Goal: Transaction & Acquisition: Download file/media

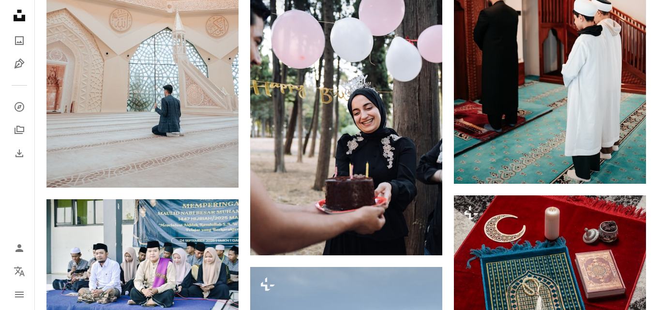
scroll to position [26858, 0]
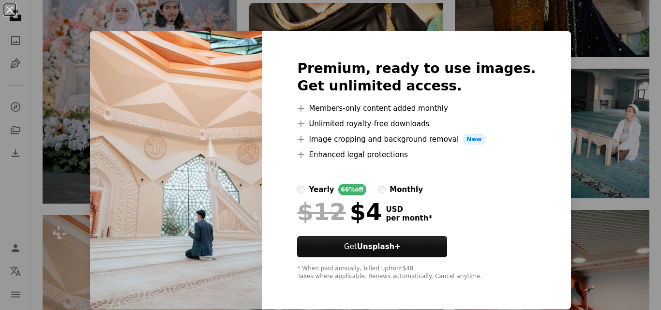
click at [576, 68] on div "An X shape Premium, ready to use images. Get unlimited access. A plus sign Memb…" at bounding box center [330, 155] width 661 height 310
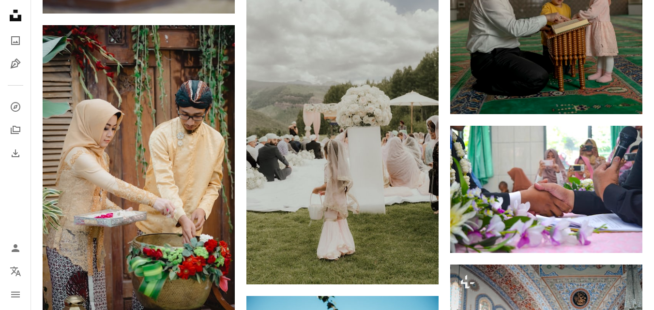
scroll to position [23229, 0]
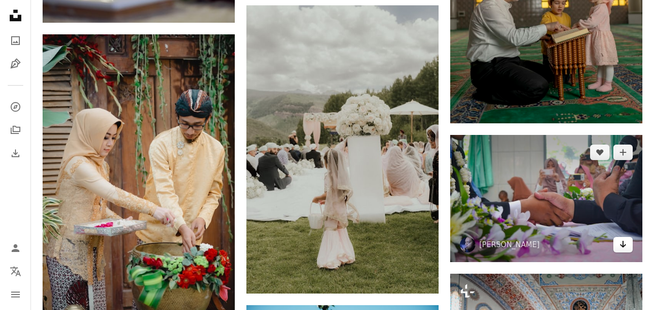
click at [626, 245] on icon "Arrow pointing down" at bounding box center [623, 245] width 8 height 12
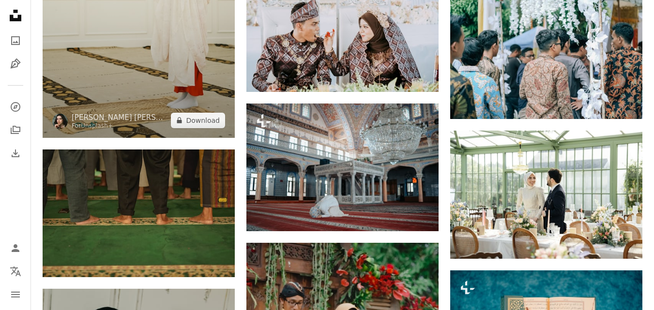
scroll to position [21825, 0]
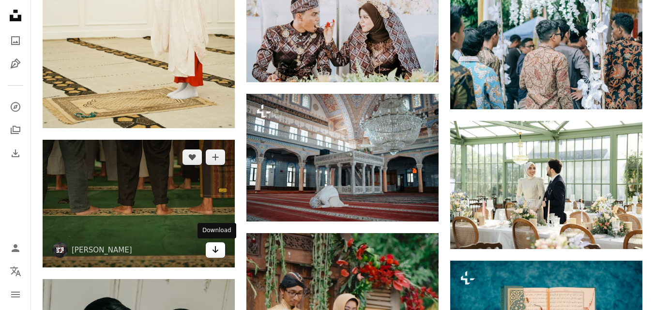
click at [217, 253] on icon "Arrow pointing down" at bounding box center [215, 250] width 8 height 12
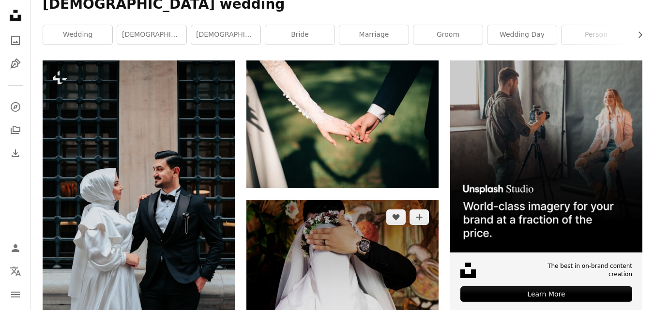
scroll to position [0, 0]
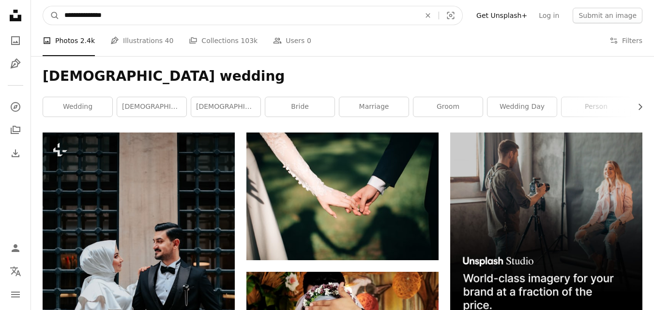
click at [88, 18] on input "**********" at bounding box center [239, 15] width 358 height 18
type input "**********"
click at [43, 6] on button "A magnifying glass" at bounding box center [51, 15] width 16 height 18
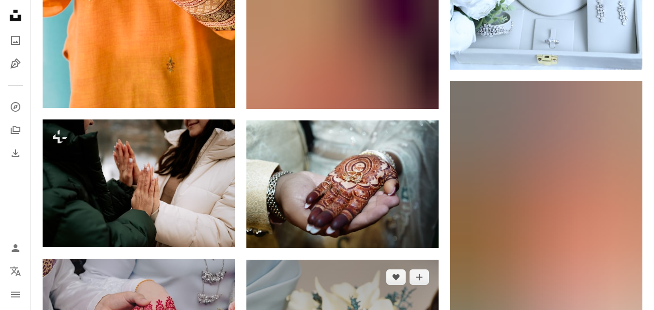
scroll to position [4162, 0]
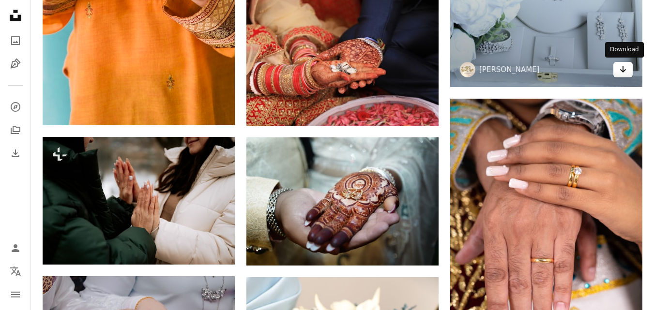
click at [620, 72] on icon "Arrow pointing down" at bounding box center [623, 69] width 8 height 12
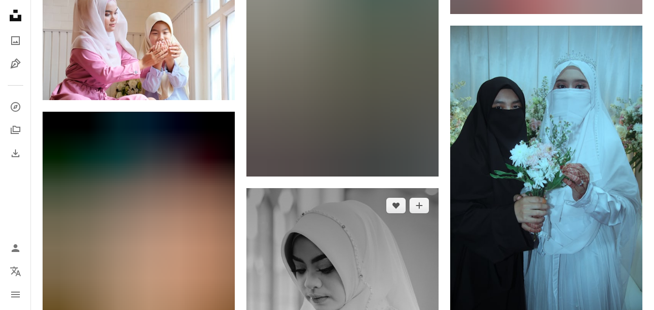
scroll to position [3630, 0]
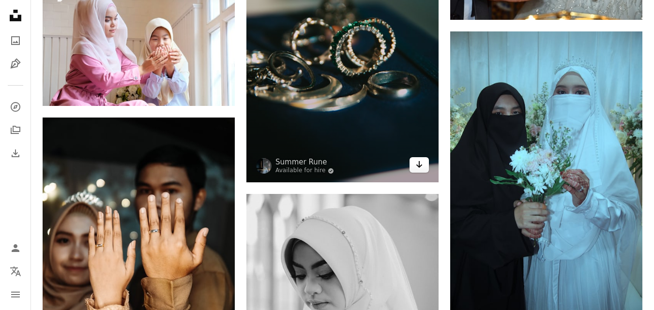
click at [413, 166] on link "Arrow pointing down" at bounding box center [418, 164] width 19 height 15
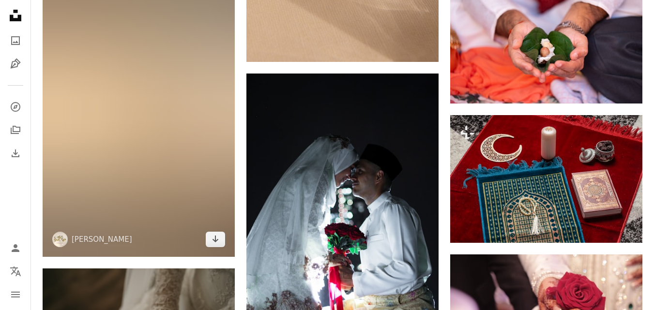
scroll to position [5856, 0]
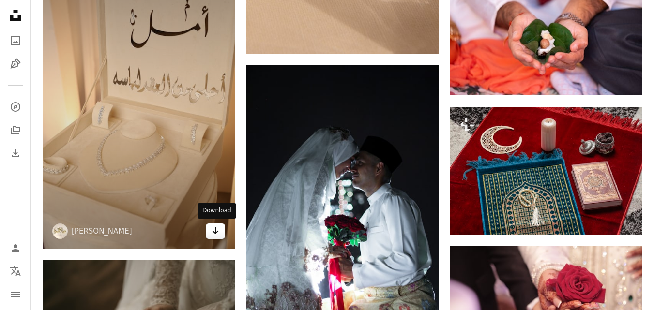
click at [211, 228] on link "Arrow pointing down" at bounding box center [215, 231] width 19 height 15
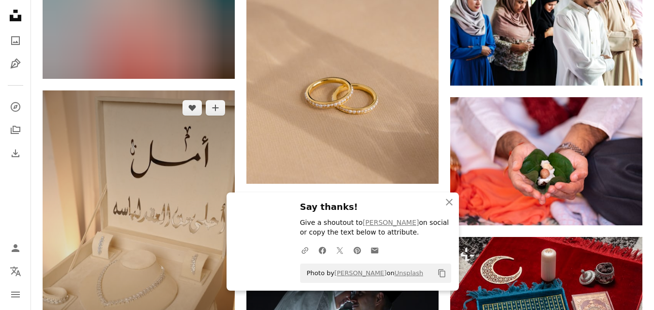
scroll to position [5711, 0]
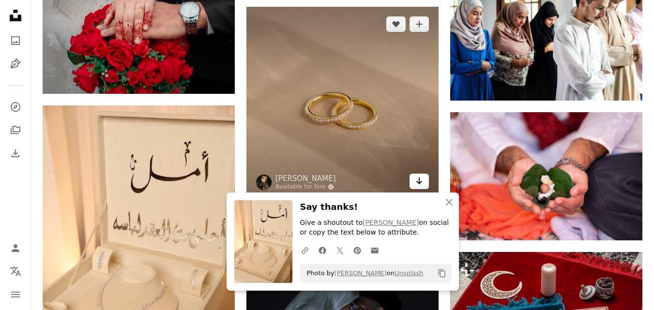
click at [421, 178] on icon "Arrow pointing down" at bounding box center [419, 181] width 8 height 12
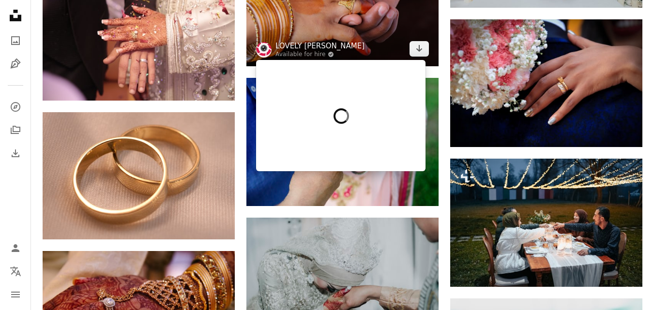
scroll to position [9243, 0]
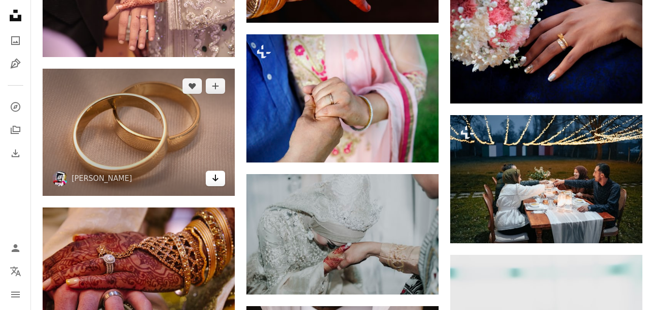
click at [216, 174] on icon "Arrow pointing down" at bounding box center [215, 178] width 8 height 12
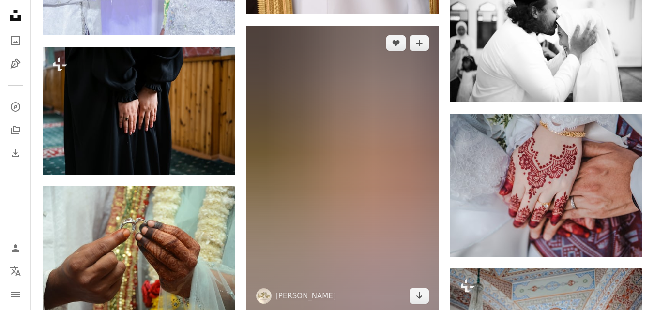
scroll to position [10211, 0]
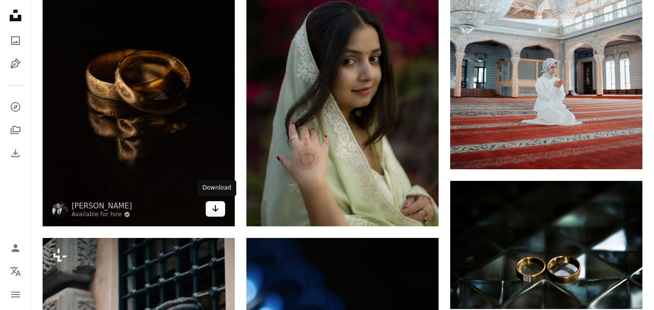
click at [213, 208] on icon "Arrow pointing down" at bounding box center [215, 209] width 8 height 12
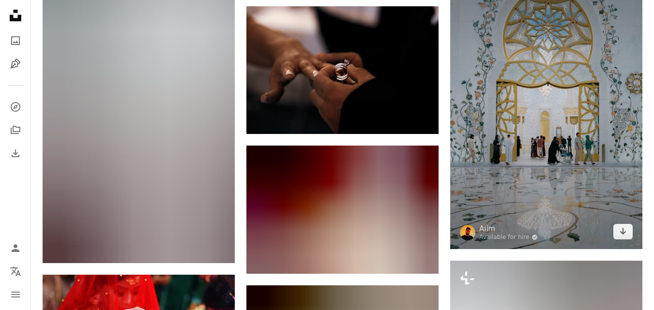
scroll to position [14712, 0]
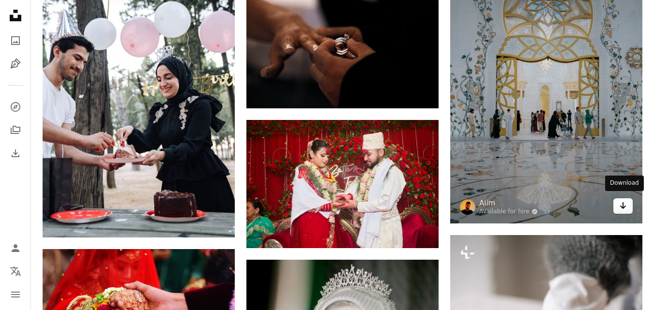
click at [624, 205] on icon "Arrow pointing down" at bounding box center [623, 206] width 8 height 12
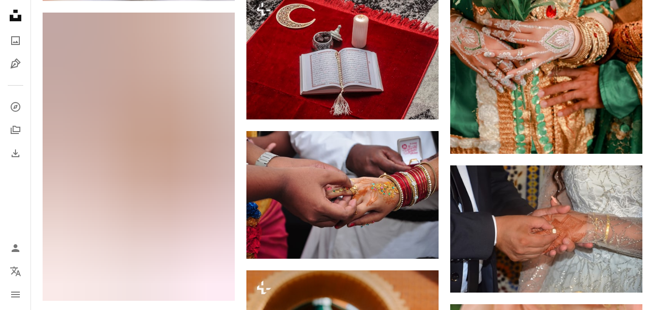
scroll to position [0, 0]
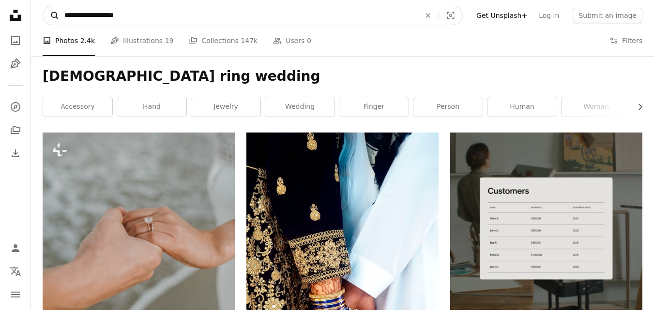
drag, startPoint x: 98, startPoint y: 14, endPoint x: 56, endPoint y: 9, distance: 42.9
click at [56, 9] on form "**********" at bounding box center [253, 15] width 420 height 19
drag, startPoint x: 146, startPoint y: 16, endPoint x: 58, endPoint y: 13, distance: 88.6
click at [58, 13] on form "**********" at bounding box center [253, 15] width 420 height 19
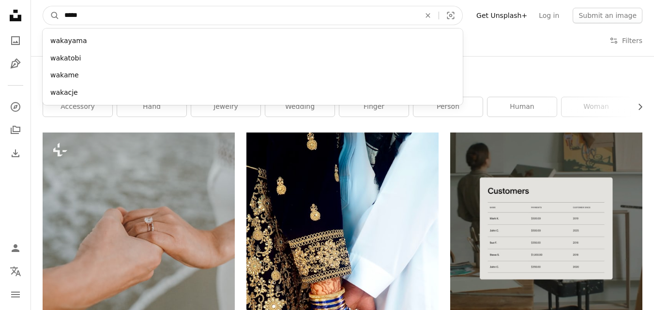
type input "*****"
click at [43, 6] on button "A magnifying glass" at bounding box center [51, 15] width 16 height 18
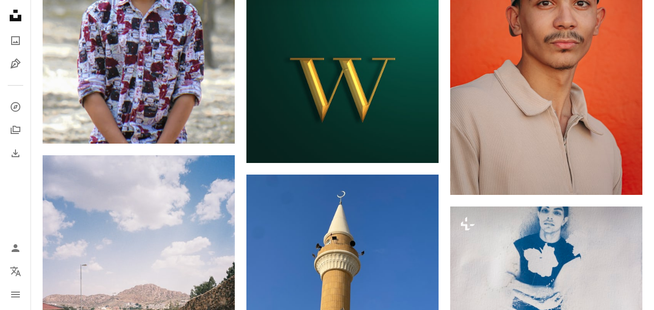
scroll to position [1113, 0]
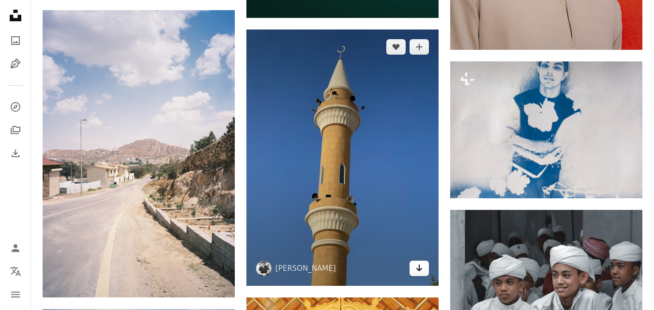
click at [416, 273] on icon "Arrow pointing down" at bounding box center [419, 268] width 8 height 12
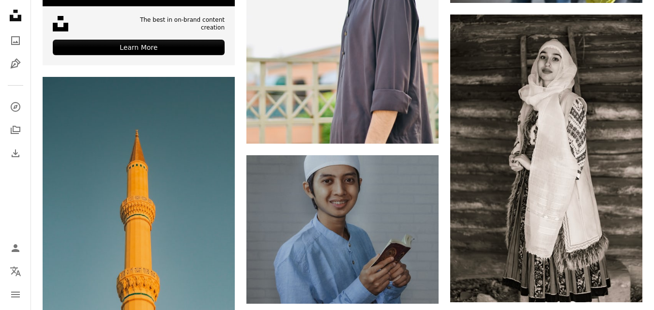
scroll to position [2033, 0]
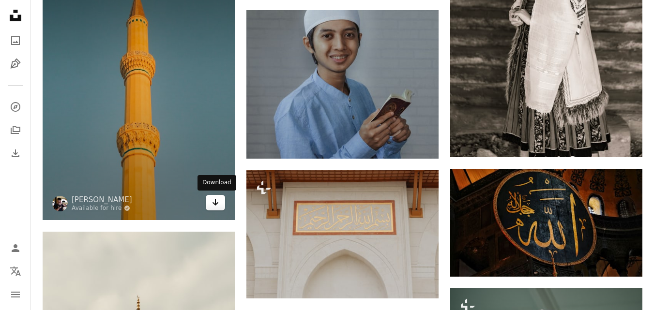
click at [211, 204] on link "Arrow pointing down" at bounding box center [215, 202] width 19 height 15
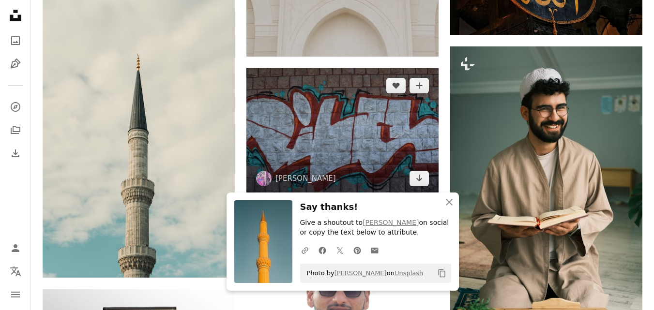
scroll to position [2129, 0]
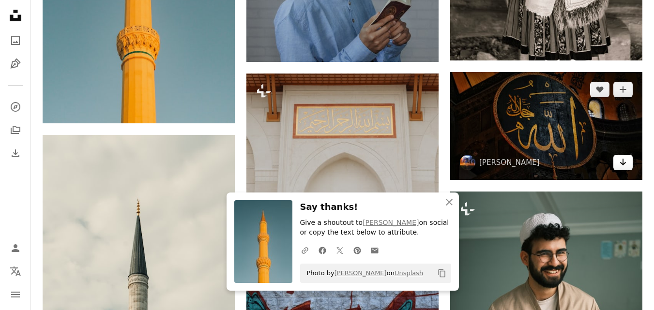
click at [623, 164] on icon "Download" at bounding box center [623, 162] width 6 height 7
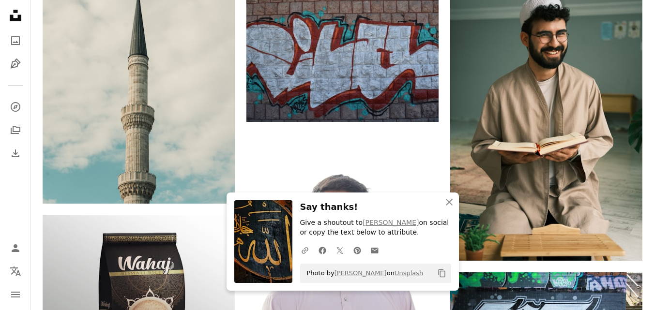
scroll to position [2371, 0]
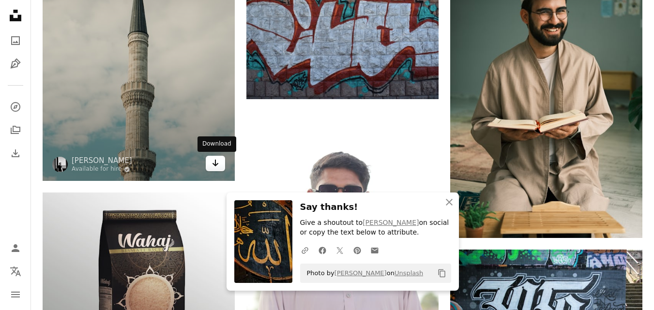
click at [215, 166] on icon "Download" at bounding box center [215, 163] width 6 height 7
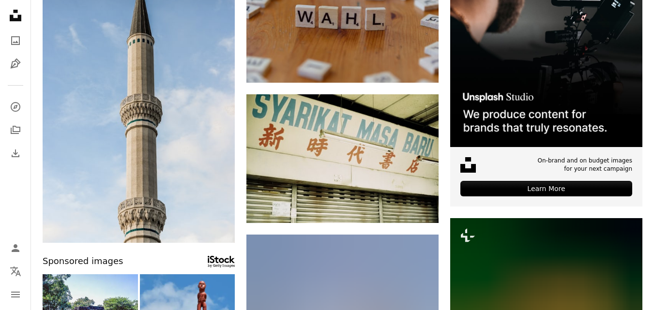
scroll to position [0, 0]
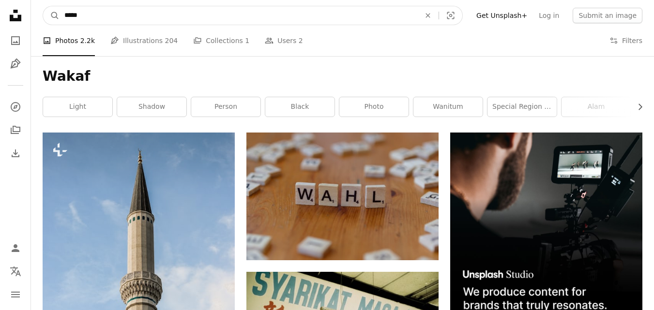
drag, startPoint x: 85, startPoint y: 19, endPoint x: 43, endPoint y: 10, distance: 43.0
click at [43, 11] on nav "A magnifying glass ***** An X shape Visual search Filters Get Unsplash+ Log in …" at bounding box center [342, 15] width 623 height 31
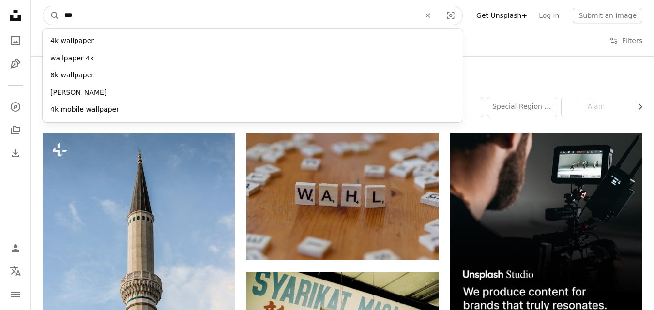
type input "***"
click at [43, 6] on button "A magnifying glass" at bounding box center [51, 15] width 16 height 18
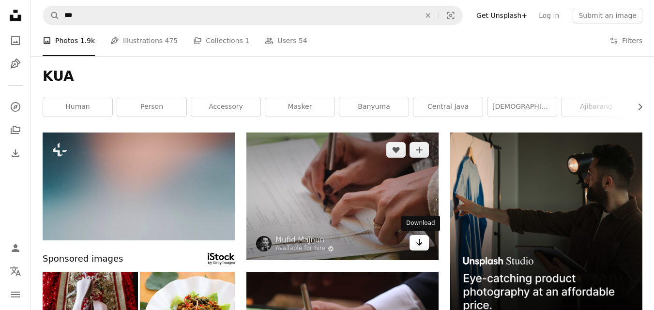
click at [423, 245] on link "Arrow pointing down" at bounding box center [418, 242] width 19 height 15
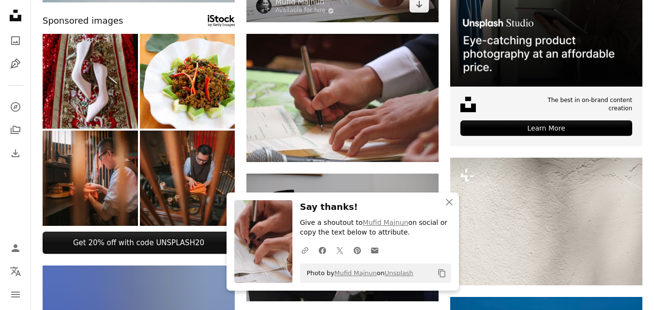
scroll to position [242, 0]
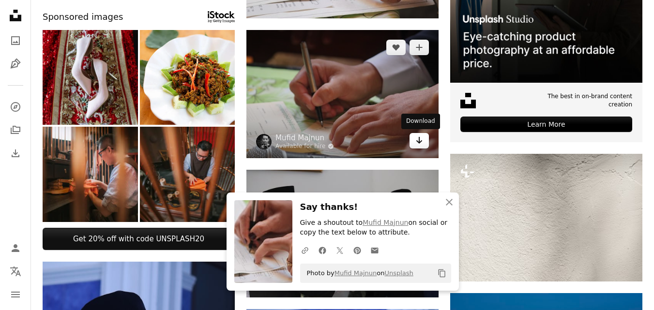
click at [424, 144] on link "Arrow pointing down" at bounding box center [418, 140] width 19 height 15
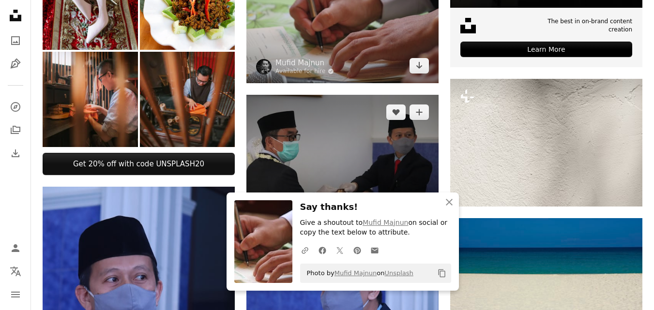
scroll to position [387, 0]
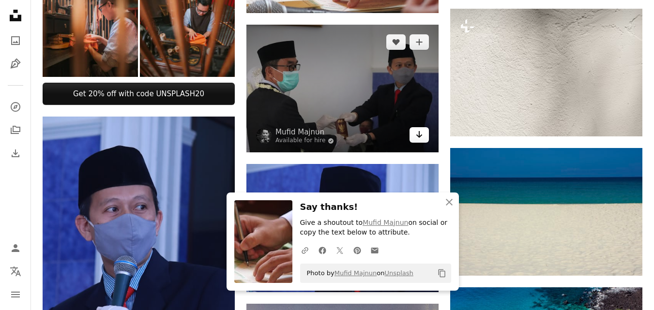
click at [418, 140] on icon "Arrow pointing down" at bounding box center [419, 135] width 8 height 12
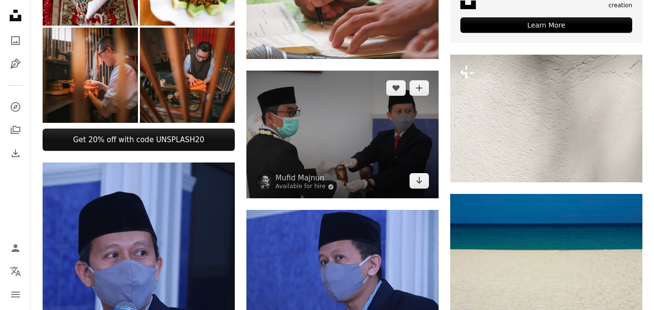
scroll to position [0, 0]
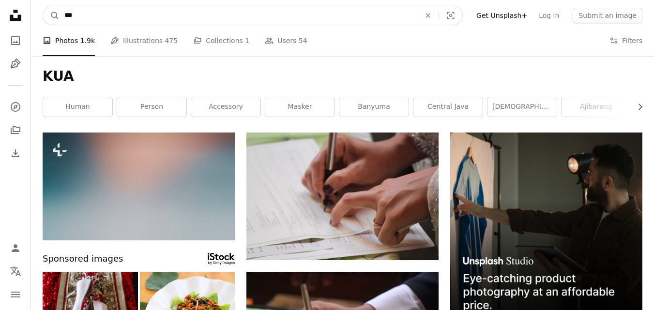
click at [78, 17] on input "***" at bounding box center [239, 15] width 358 height 18
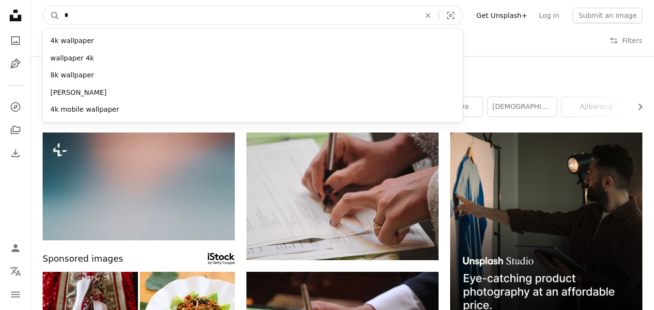
drag, startPoint x: 80, startPoint y: 17, endPoint x: 61, endPoint y: 19, distance: 19.4
click at [61, 19] on input "*" at bounding box center [239, 15] width 358 height 18
paste input "**********"
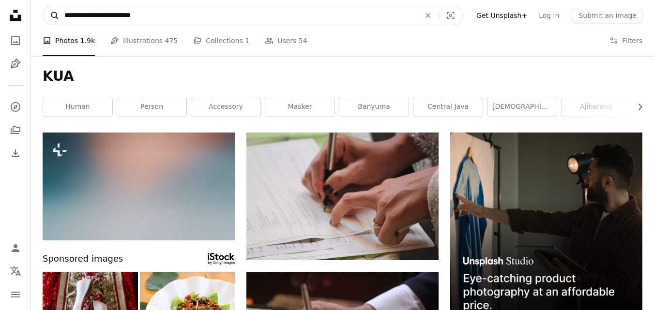
type input "**********"
click at [43, 6] on button "A magnifying glass" at bounding box center [51, 15] width 16 height 18
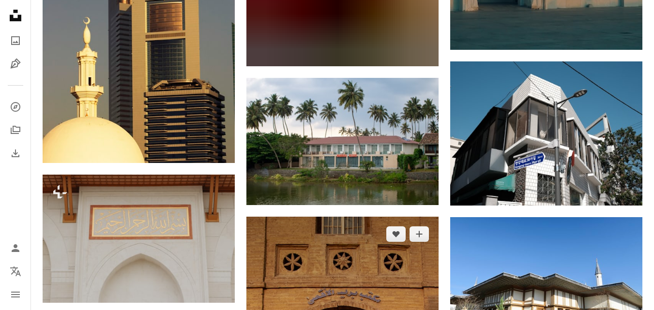
scroll to position [4259, 0]
